Goal: Task Accomplishment & Management: Manage account settings

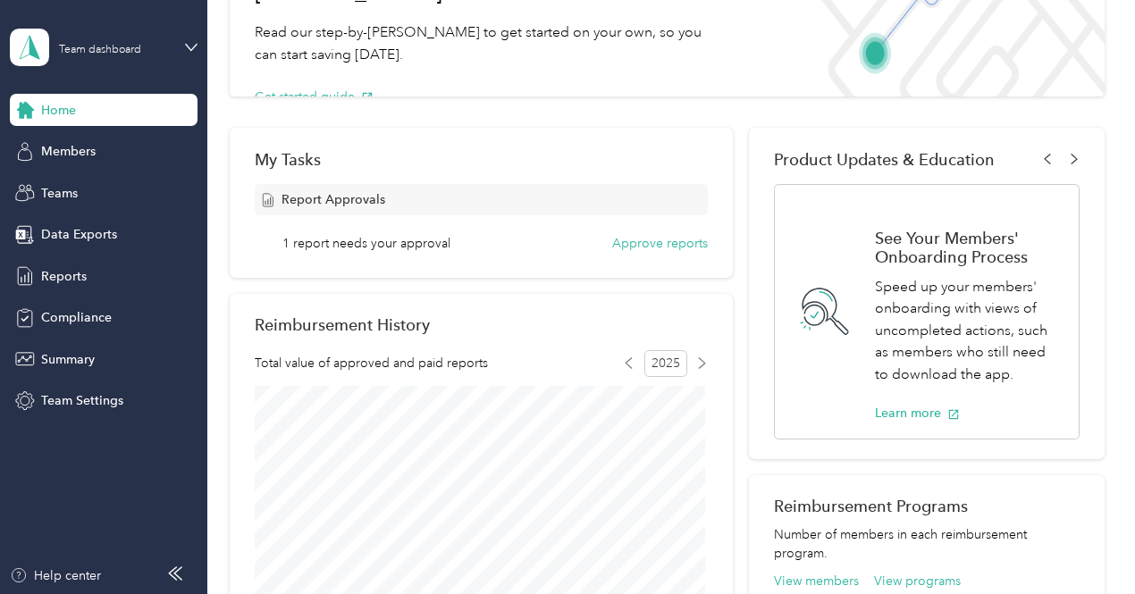
scroll to position [179, 0]
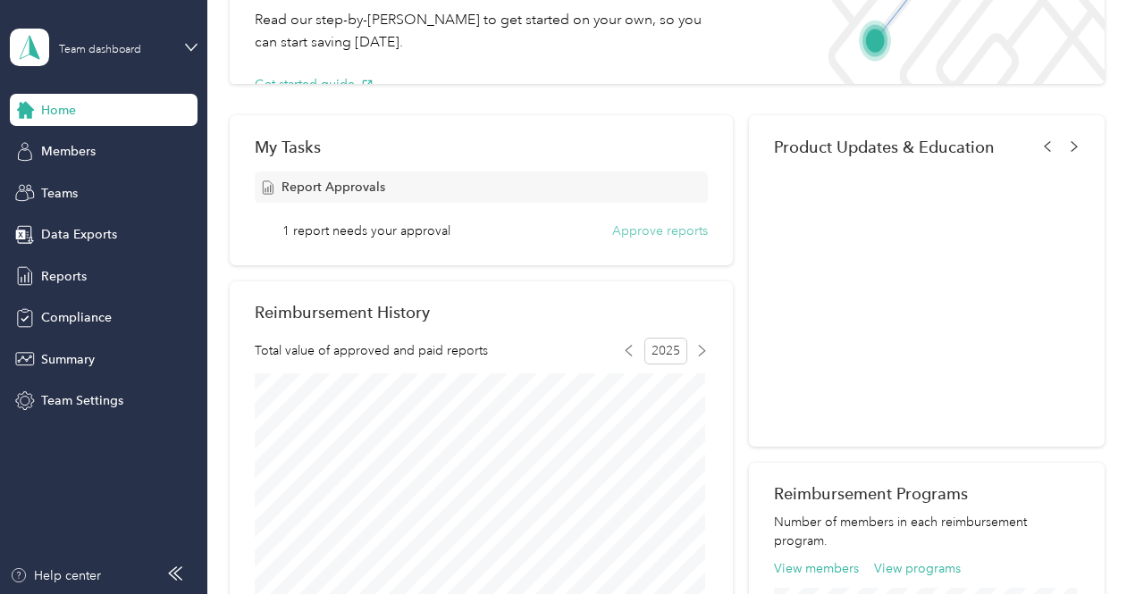
click at [631, 233] on button "Approve reports" at bounding box center [660, 231] width 96 height 19
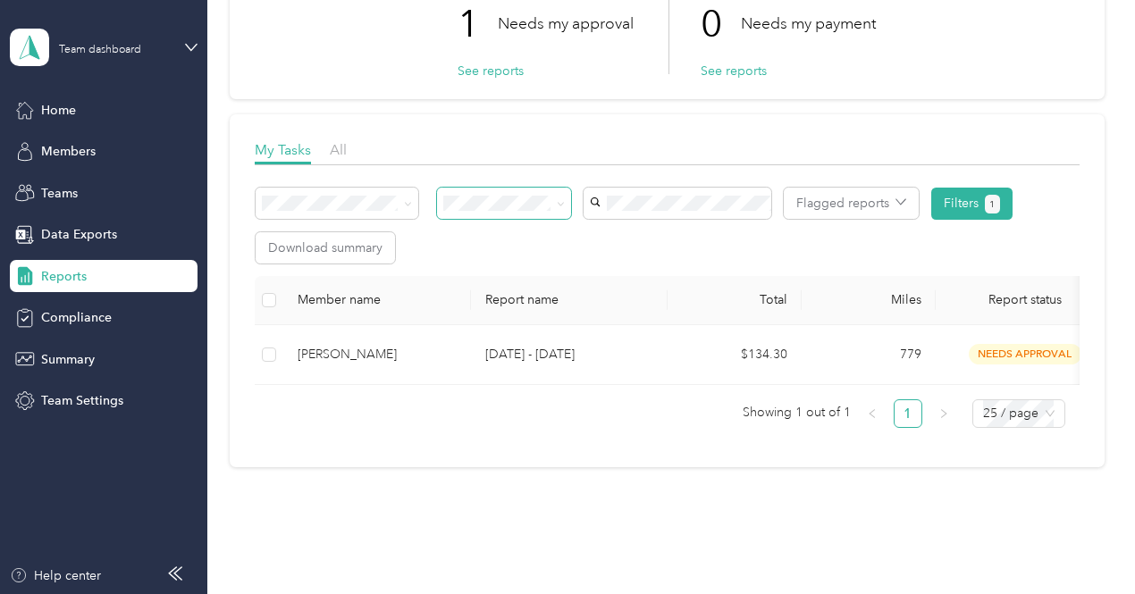
scroll to position [179, 0]
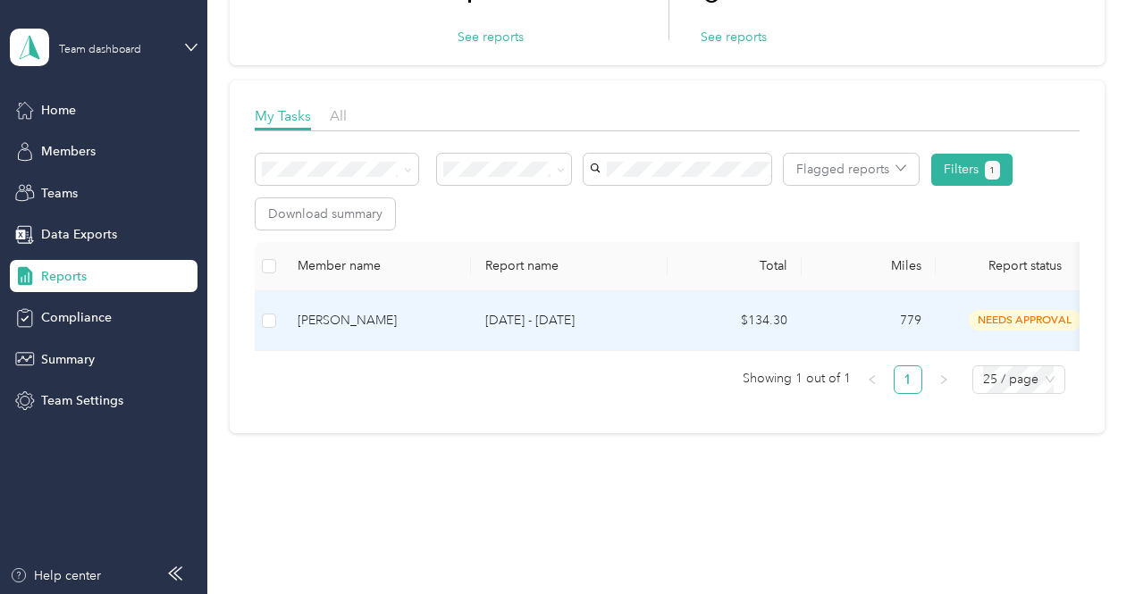
click at [327, 318] on div "[PERSON_NAME]" at bounding box center [377, 321] width 159 height 20
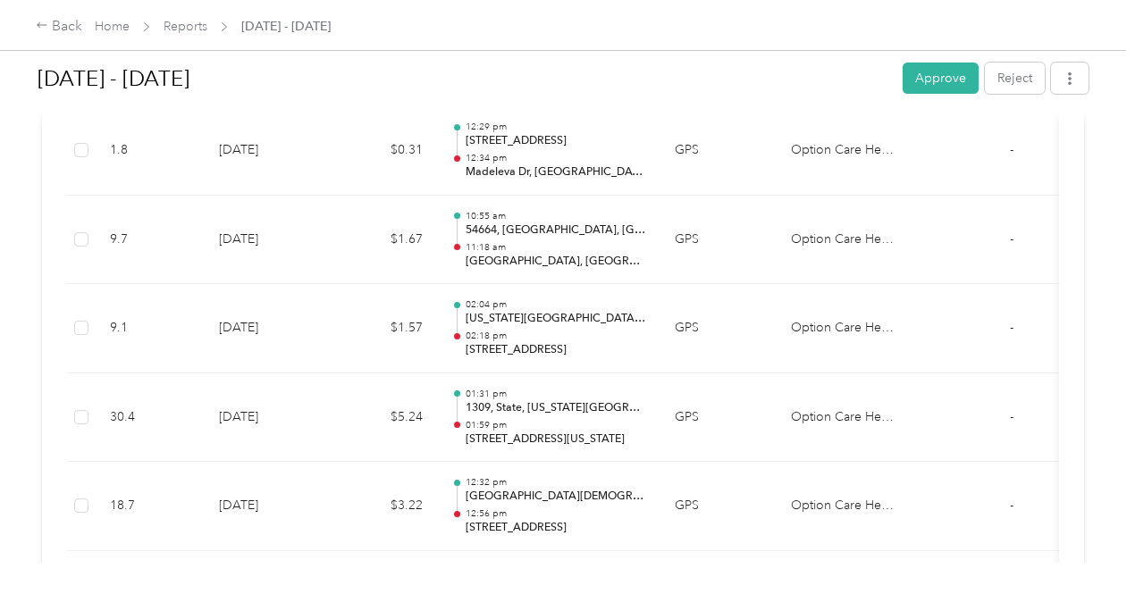
scroll to position [1341, 0]
click at [921, 75] on button "Approve" at bounding box center [941, 78] width 76 height 31
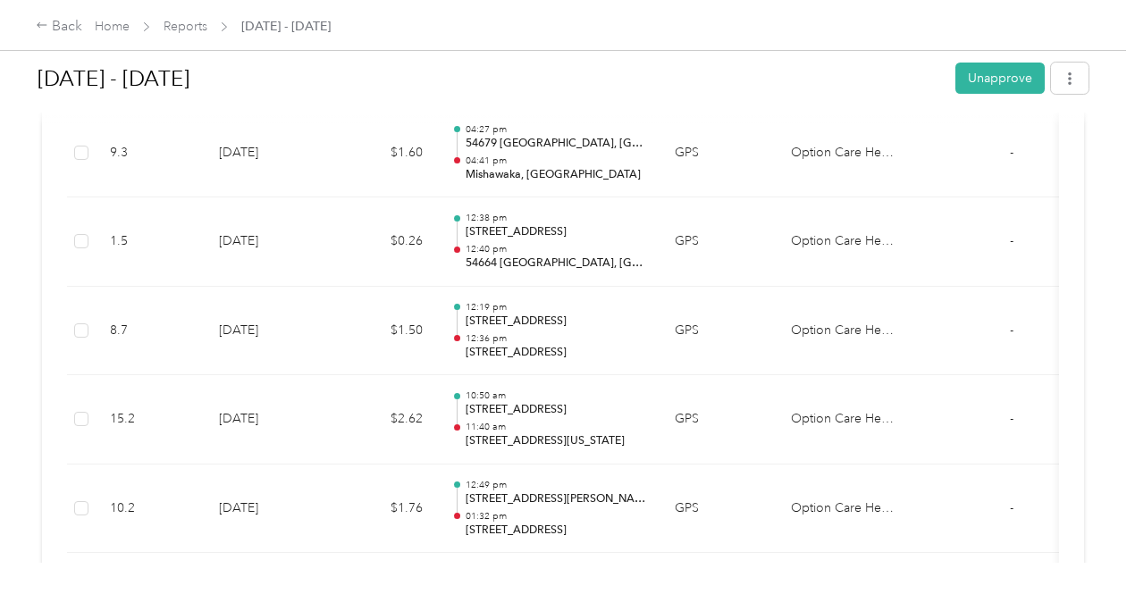
scroll to position [0, 0]
